Goal: Find specific page/section: Find specific page/section

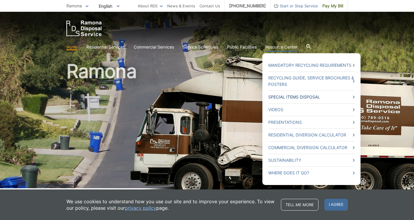
click at [355, 94] on link "Special Items Disposal" at bounding box center [312, 97] width 86 height 6
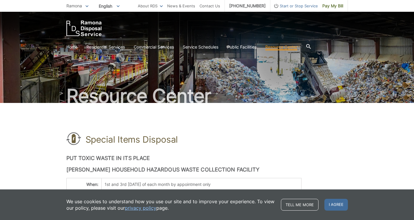
click at [311, 44] on icon at bounding box center [308, 46] width 5 height 5
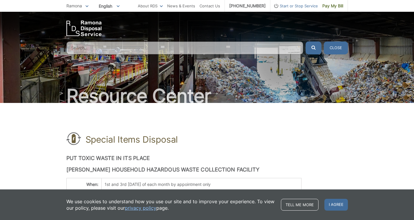
click at [81, 41] on input "Search" at bounding box center [184, 47] width 237 height 13
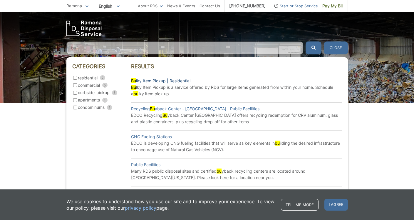
type input "bu"
click at [148, 78] on link "Bu lky Item Pickup | Residential" at bounding box center [160, 81] width 59 height 6
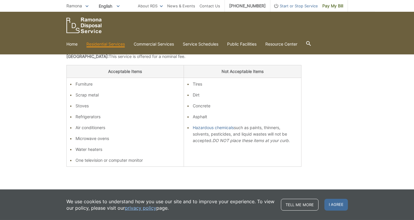
scroll to position [170, 0]
